Goal: Contribute content: Contribute content

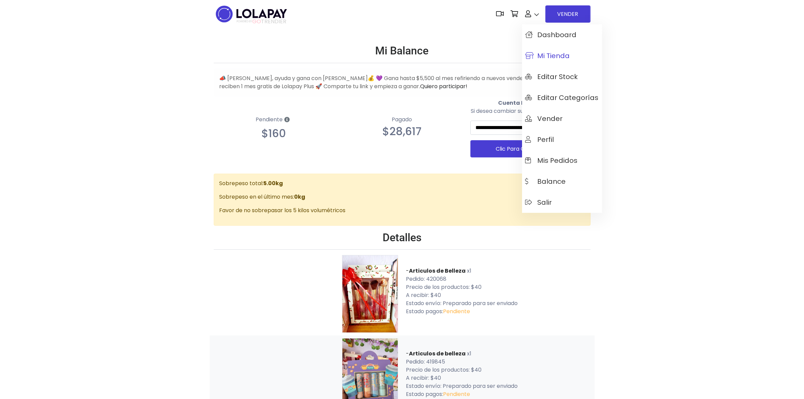
click at [554, 57] on span "Mi tienda" at bounding box center [547, 55] width 45 height 7
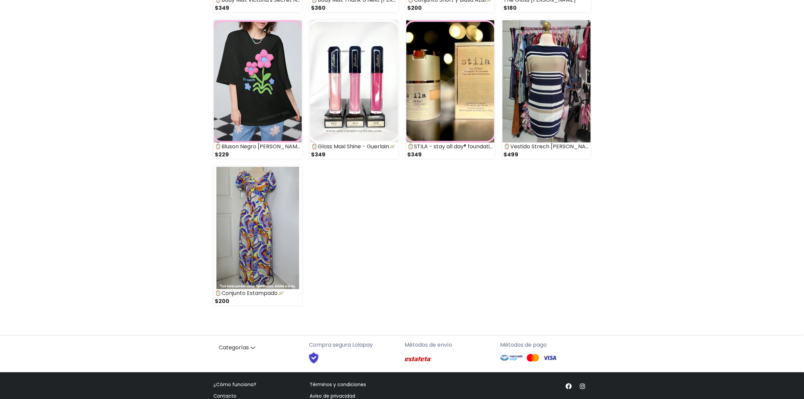
scroll to position [775, 0]
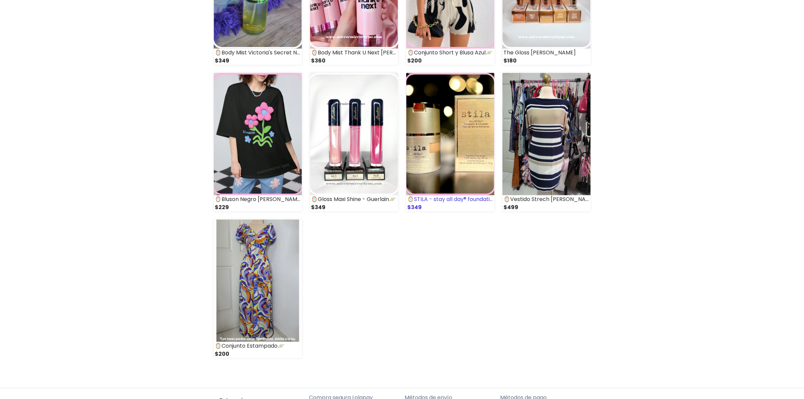
click at [450, 124] on img at bounding box center [450, 134] width 88 height 122
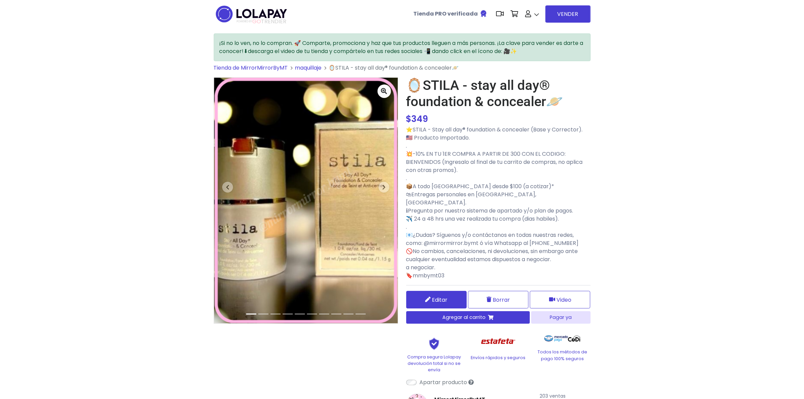
click at [440, 295] on span "Editar" at bounding box center [440, 299] width 16 height 8
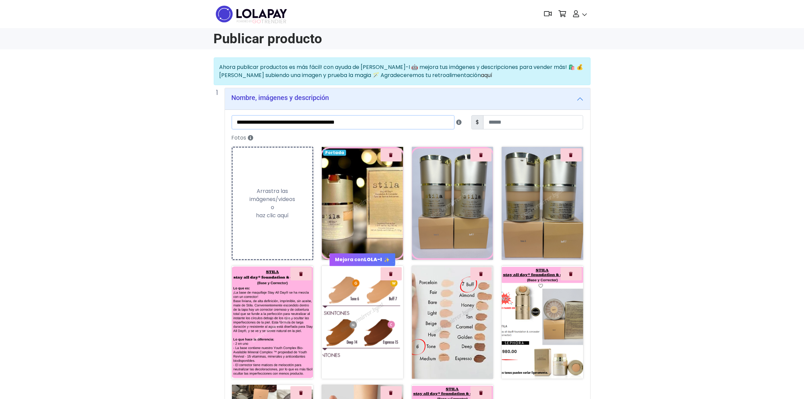
drag, startPoint x: 382, startPoint y: 122, endPoint x: 0, endPoint y: 133, distance: 382.0
click at [0, 133] on div "**********" at bounding box center [402, 360] width 804 height 606
type input "**********"
type input "**"
click at [610, 222] on div "**********" at bounding box center [402, 360] width 804 height 606
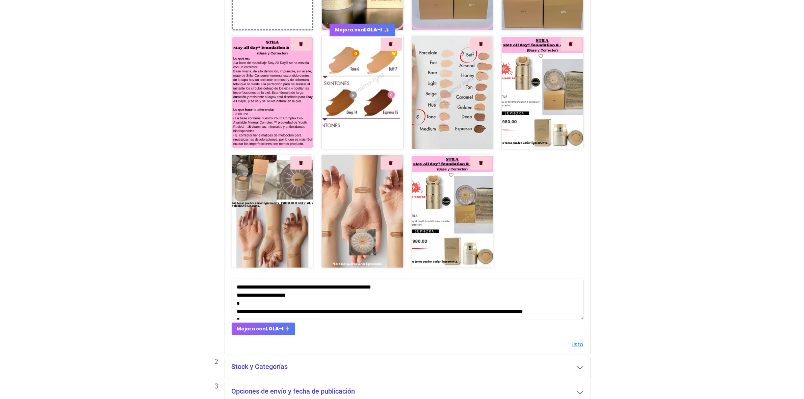
scroll to position [264, 0]
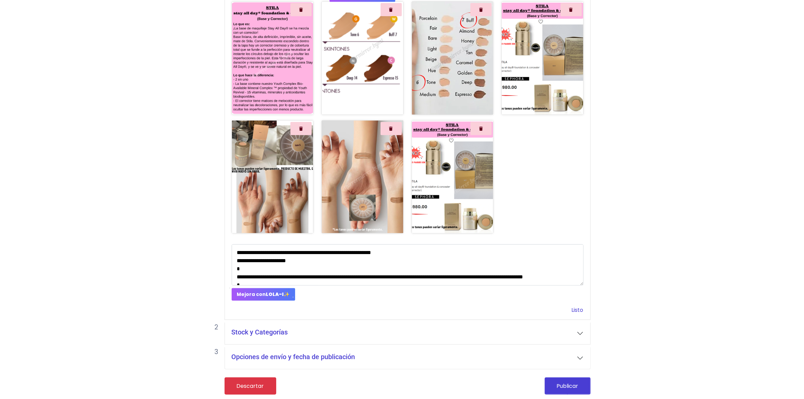
click at [577, 307] on link "Listo" at bounding box center [578, 310] width 12 height 8
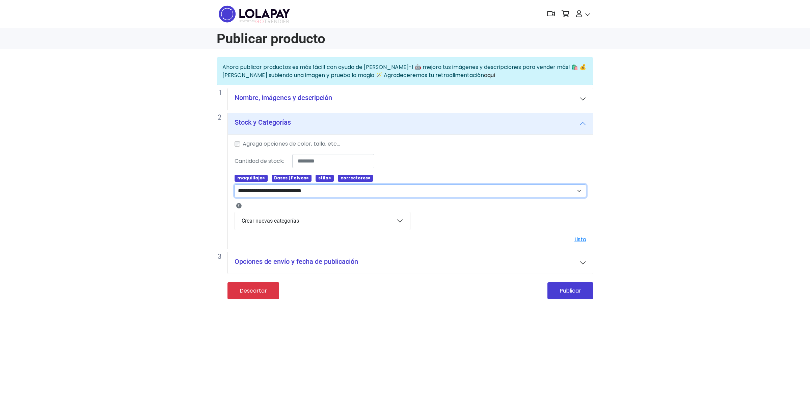
click at [327, 194] on select "**********" at bounding box center [411, 190] width 352 height 13
select select "****"
click at [235, 185] on select "**********" at bounding box center [411, 190] width 352 height 13
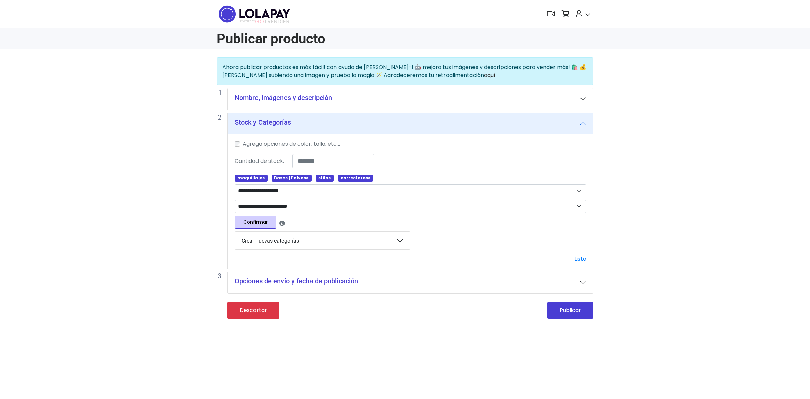
drag, startPoint x: 364, startPoint y: 178, endPoint x: 358, endPoint y: 179, distance: 5.8
click at [364, 178] on span "correctores ×" at bounding box center [355, 178] width 35 height 7
click at [328, 178] on span "×" at bounding box center [329, 178] width 3 height 6
click at [346, 179] on span "×" at bounding box center [347, 178] width 3 height 6
drag, startPoint x: 303, startPoint y: 178, endPoint x: 269, endPoint y: 173, distance: 34.2
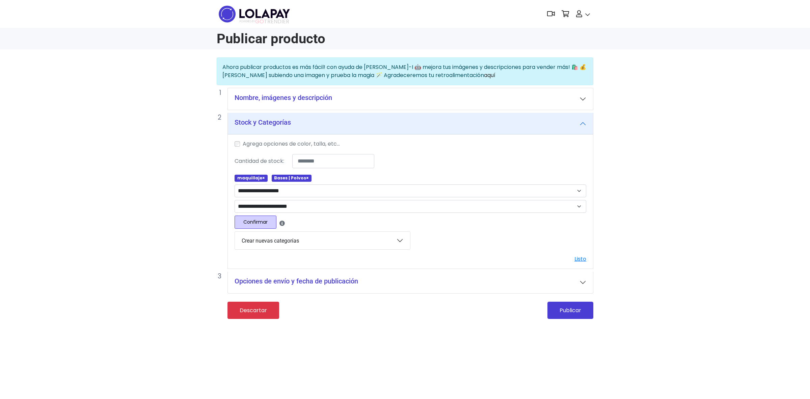
click at [306, 178] on span "×" at bounding box center [307, 178] width 3 height 6
click at [262, 179] on span "×" at bounding box center [263, 178] width 3 height 6
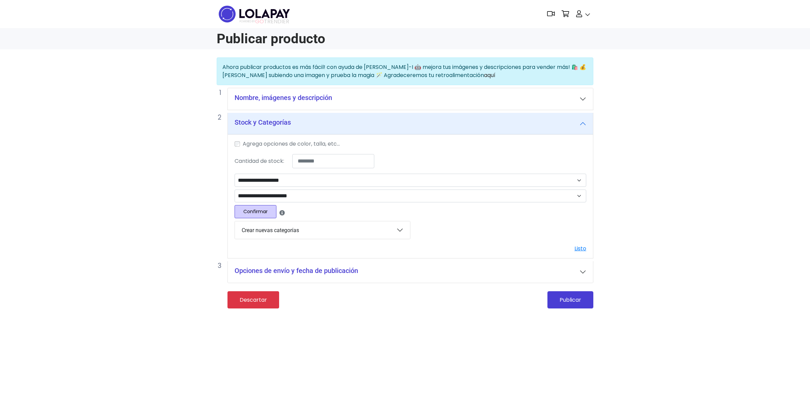
click at [265, 213] on button "Confirmar" at bounding box center [256, 211] width 42 height 13
select select
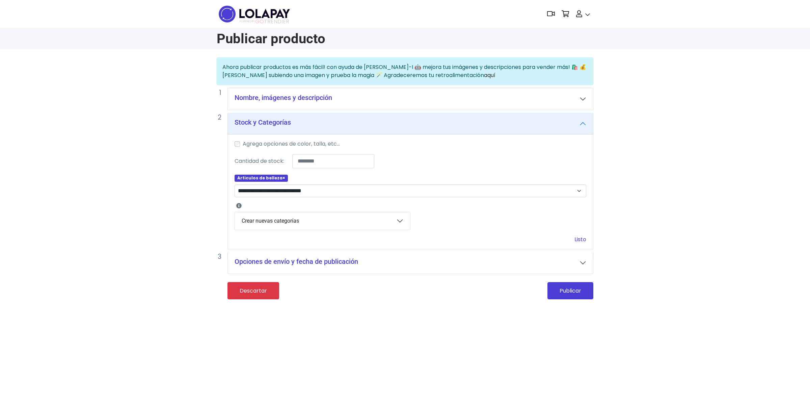
click at [581, 239] on link "Listo" at bounding box center [581, 239] width 12 height 8
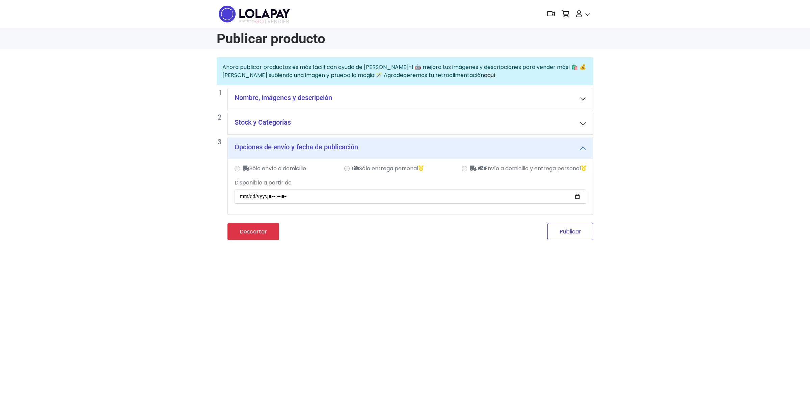
click at [574, 237] on button "Publicar" at bounding box center [571, 231] width 46 height 17
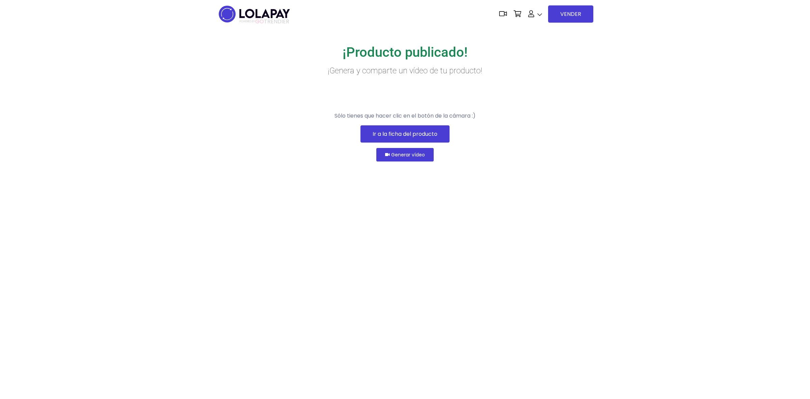
click at [372, 142] on link "Ir a la ficha del producto" at bounding box center [405, 133] width 89 height 17
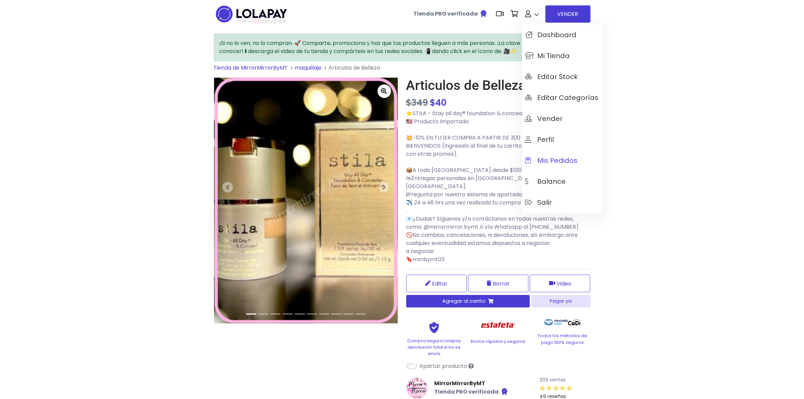
click at [561, 160] on span "Mis pedidos" at bounding box center [551, 160] width 52 height 7
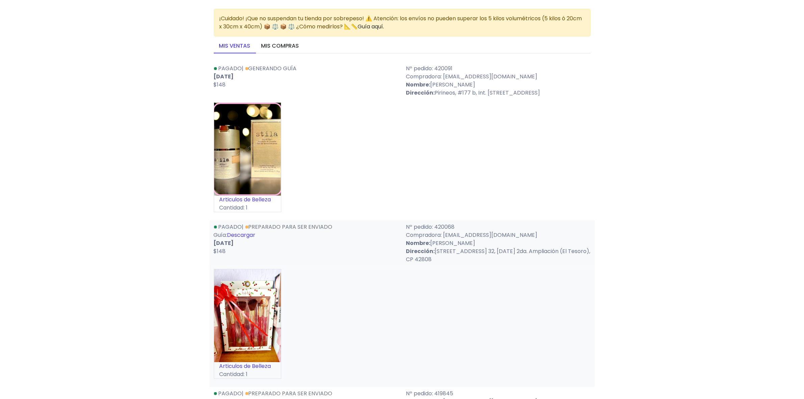
scroll to position [42, 0]
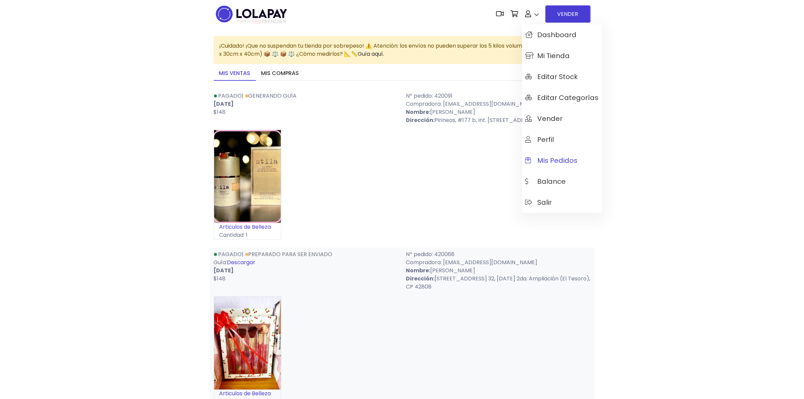
click at [565, 159] on span "Mis pedidos" at bounding box center [551, 160] width 52 height 7
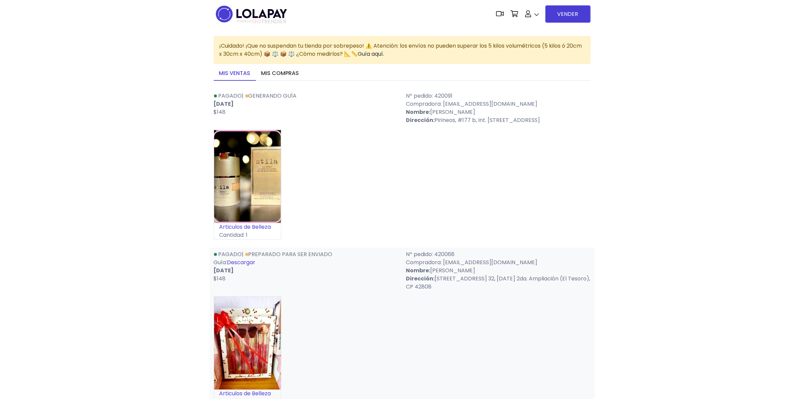
click at [231, 19] on img at bounding box center [251, 13] width 75 height 21
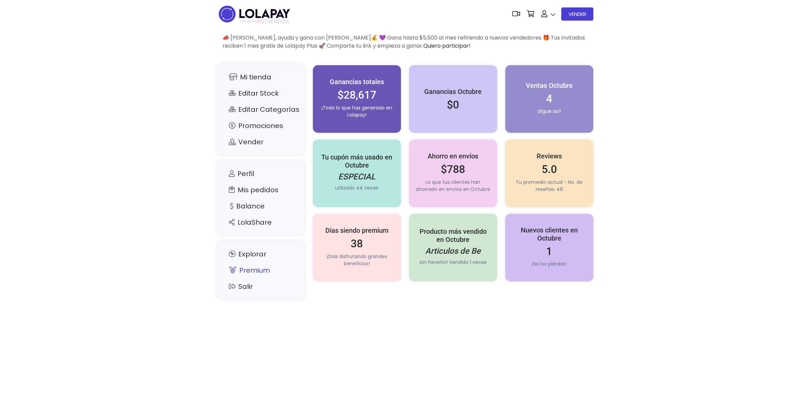
click at [258, 268] on link "Premium" at bounding box center [260, 270] width 75 height 13
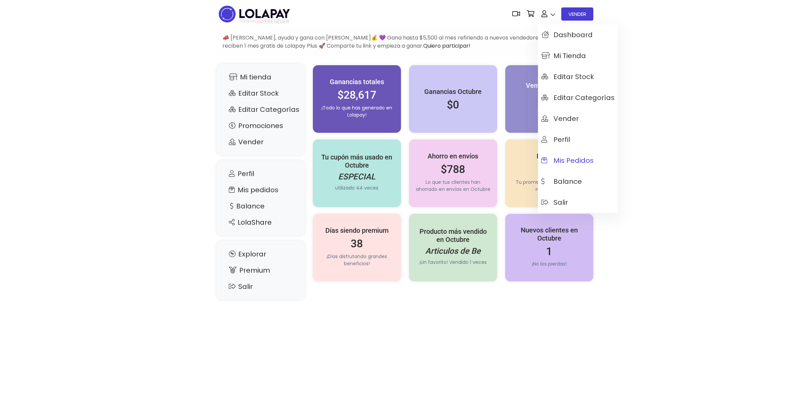
click at [571, 161] on span "Mis pedidos" at bounding box center [567, 160] width 52 height 7
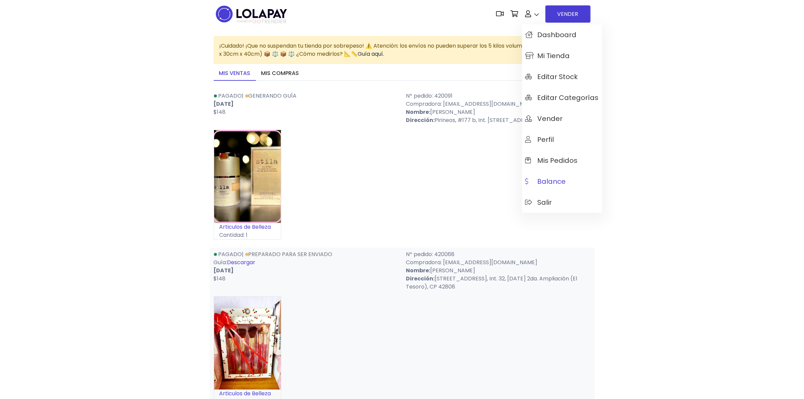
click at [559, 182] on span "Balance" at bounding box center [545, 181] width 41 height 7
click at [540, 32] on span "Dashboard" at bounding box center [550, 34] width 51 height 7
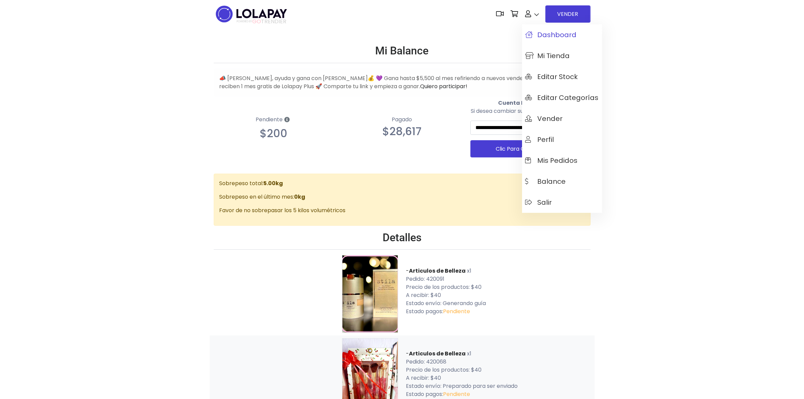
click at [546, 35] on span "Dashboard" at bounding box center [550, 34] width 51 height 7
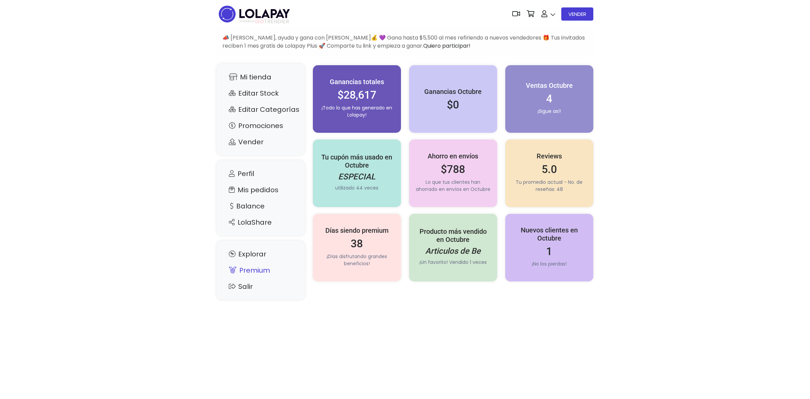
click at [256, 269] on link "Premium" at bounding box center [260, 270] width 75 height 13
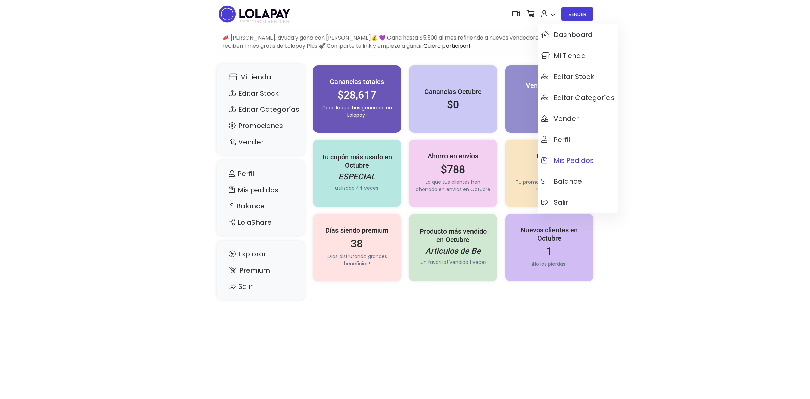
click at [569, 155] on link "Mis pedidos" at bounding box center [578, 160] width 80 height 21
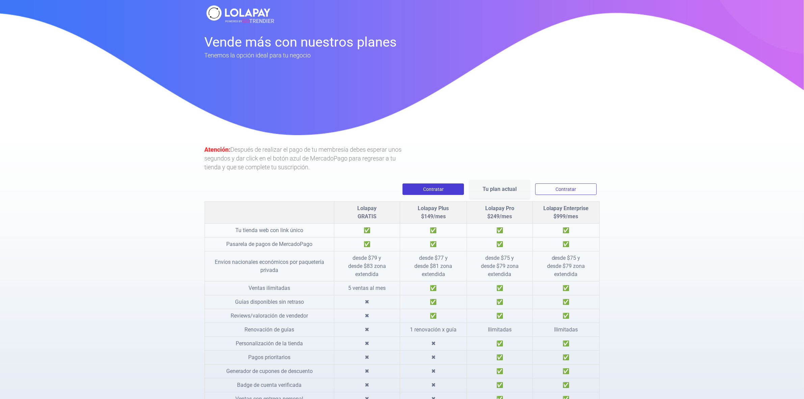
scroll to position [42, 0]
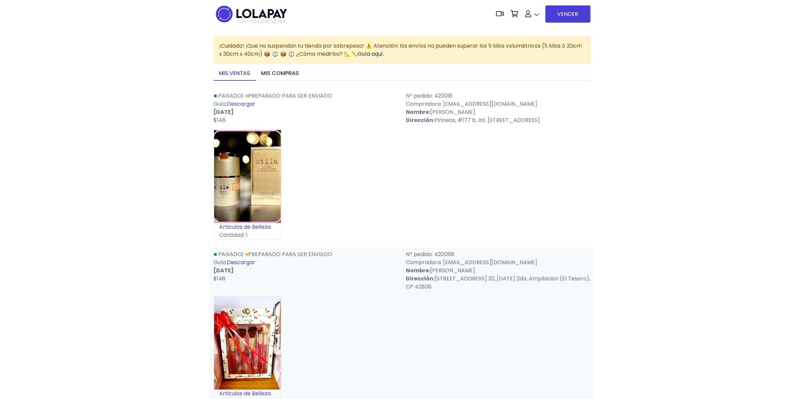
click at [256, 102] on link "Descargar" at bounding box center [241, 104] width 28 height 8
